Goal: Information Seeking & Learning: Learn about a topic

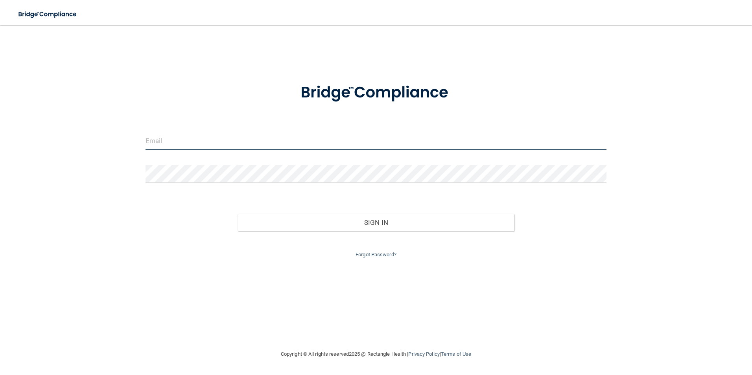
drag, startPoint x: 217, startPoint y: 135, endPoint x: 217, endPoint y: 141, distance: 6.7
click at [217, 135] on input "email" at bounding box center [377, 141] width 462 height 18
click at [286, 151] on div at bounding box center [376, 144] width 473 height 24
click at [288, 145] on input "email" at bounding box center [377, 141] width 462 height 18
type input "[EMAIL_ADDRESS][DOMAIN_NAME]"
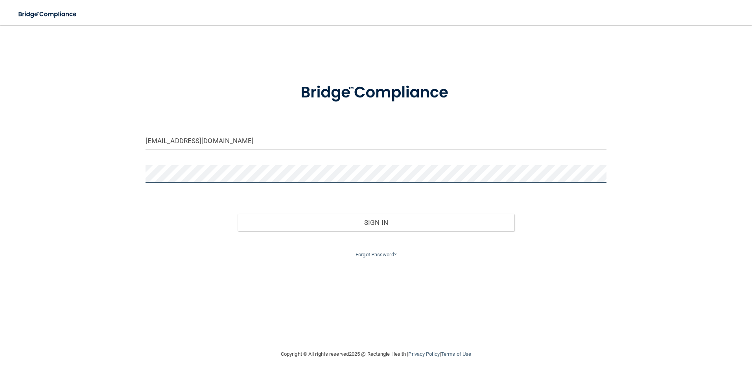
click at [238, 214] on button "Sign In" at bounding box center [376, 222] width 277 height 17
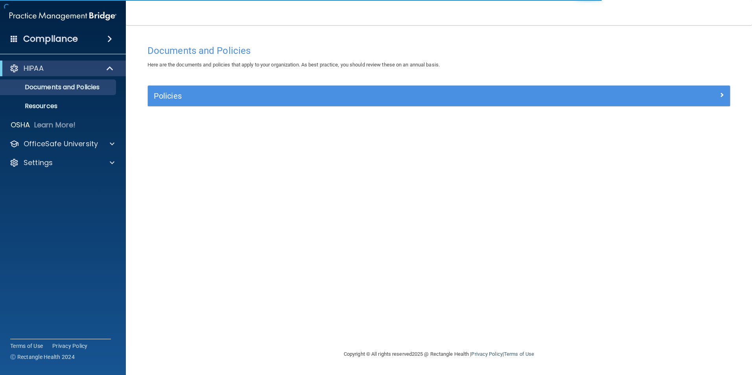
click at [239, 83] on div "Documents and Policies Here are the documents and policies that apply to your o…" at bounding box center [439, 195] width 595 height 309
click at [241, 89] on div "Policies" at bounding box center [439, 96] width 582 height 20
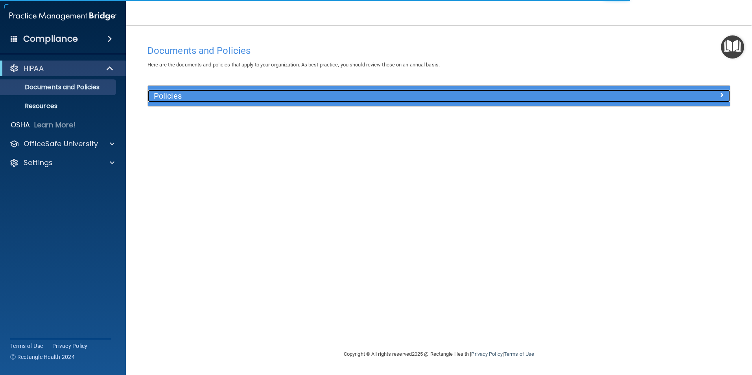
click at [500, 95] on div at bounding box center [658, 94] width 146 height 9
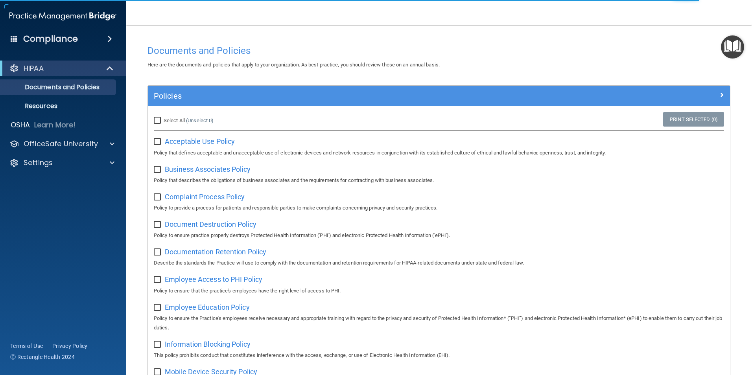
click at [158, 119] on input "Select All (Unselect 0) Unselect All" at bounding box center [158, 121] width 9 height 6
checkbox input "true"
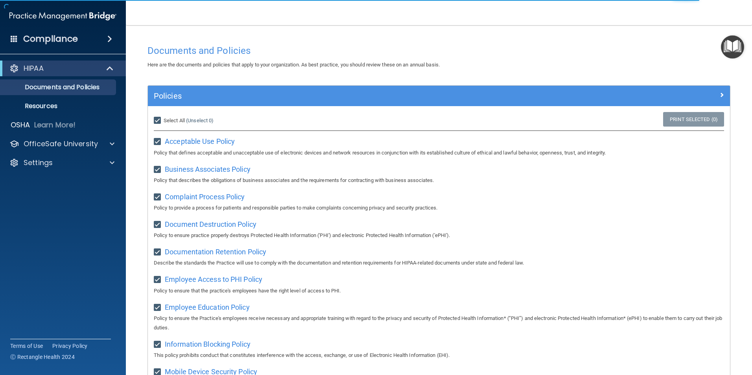
checkbox input "true"
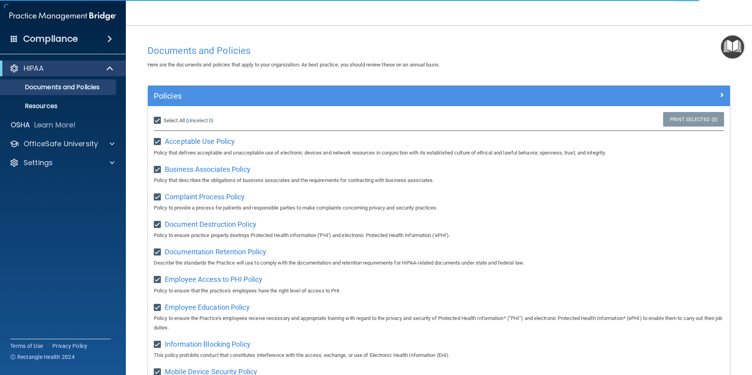
checkbox input "true"
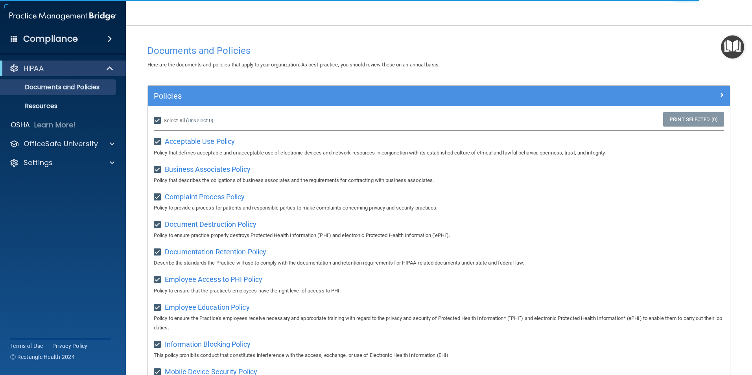
checkbox input "true"
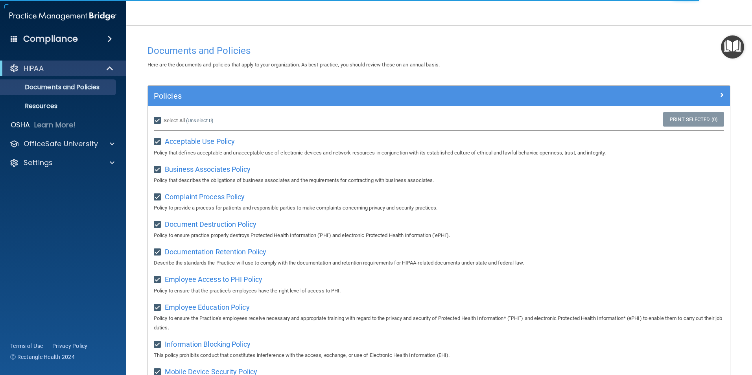
checkbox input "true"
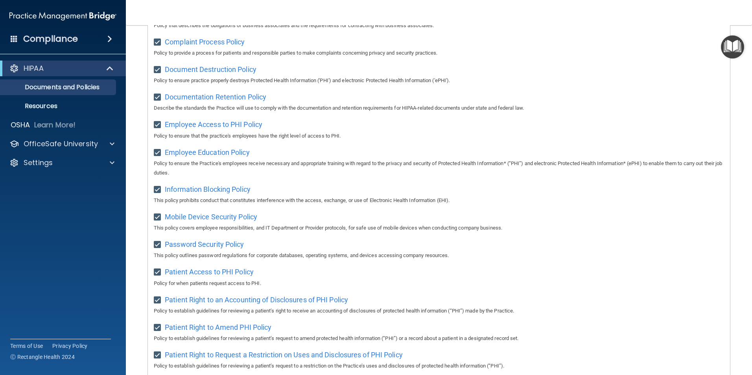
scroll to position [60, 0]
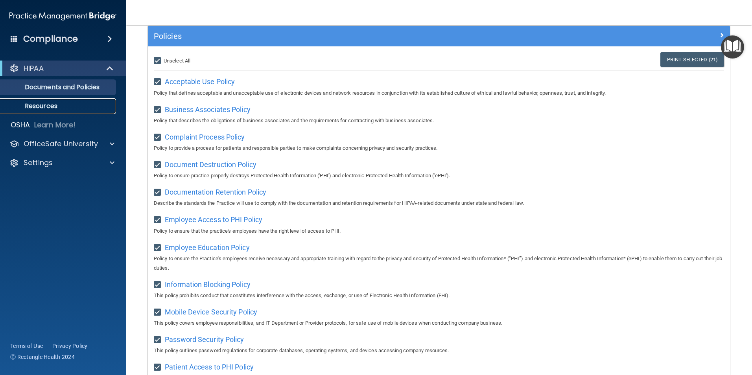
click at [37, 102] on p "Resources" at bounding box center [58, 106] width 107 height 8
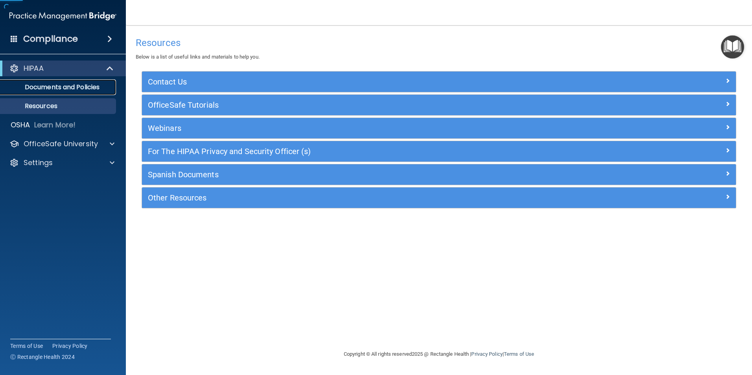
click at [48, 90] on p "Documents and Policies" at bounding box center [58, 87] width 107 height 8
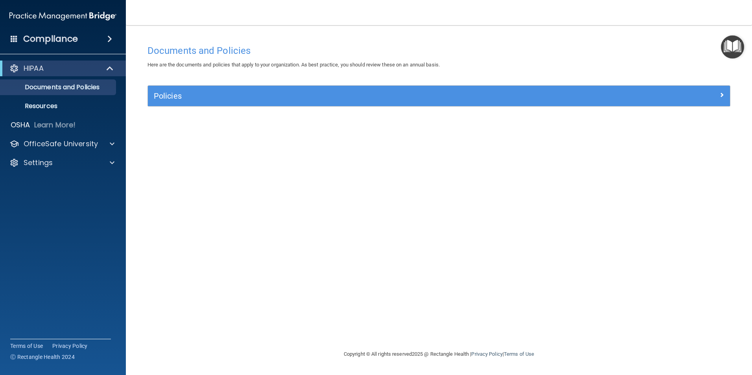
click at [500, 109] on div "Policies Select All (Unselect 0) Unselect All Print Selected (0) Acceptable Use…" at bounding box center [439, 100] width 595 height 30
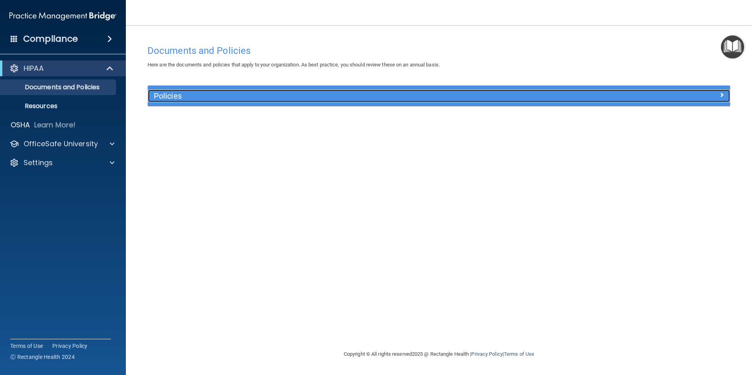
click at [500, 98] on h5 "Policies" at bounding box center [366, 96] width 425 height 9
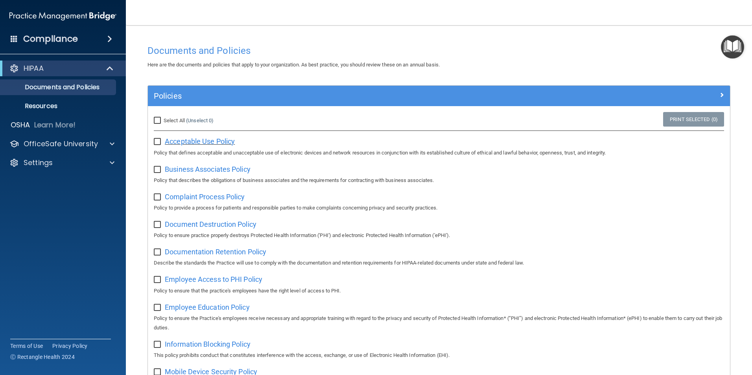
click at [192, 141] on span "Acceptable Use Policy" at bounding box center [200, 141] width 70 height 8
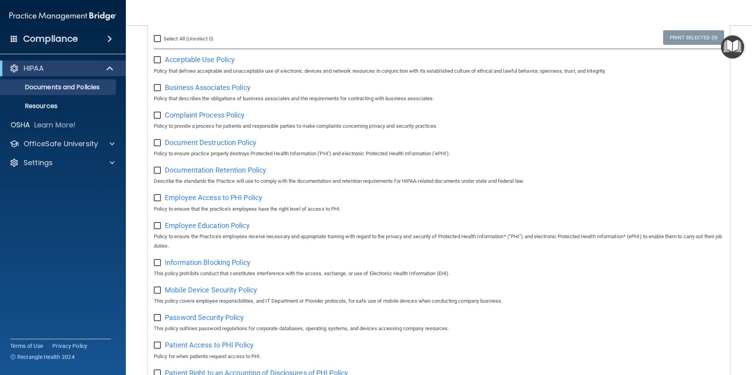
scroll to position [197, 0]
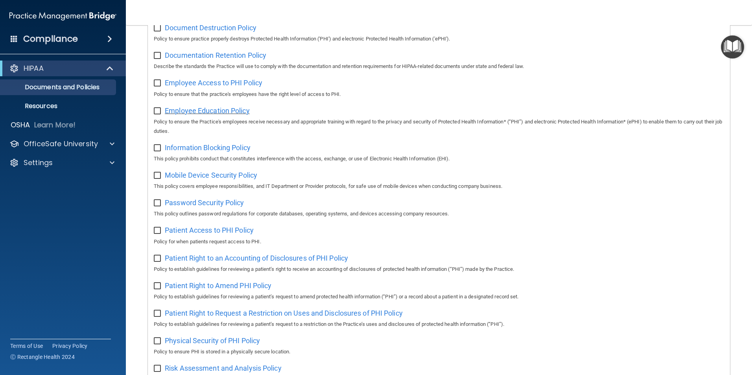
click at [221, 113] on span "Employee Education Policy" at bounding box center [207, 111] width 85 height 8
click at [104, 143] on div at bounding box center [111, 143] width 20 height 9
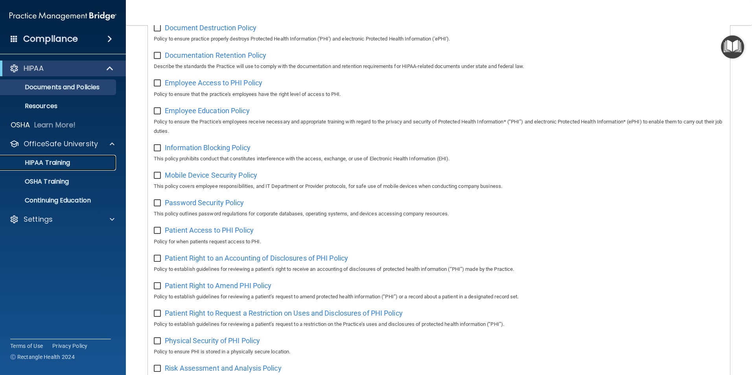
click at [70, 163] on p "HIPAA Training" at bounding box center [37, 163] width 65 height 8
